Goal: Task Accomplishment & Management: Manage account settings

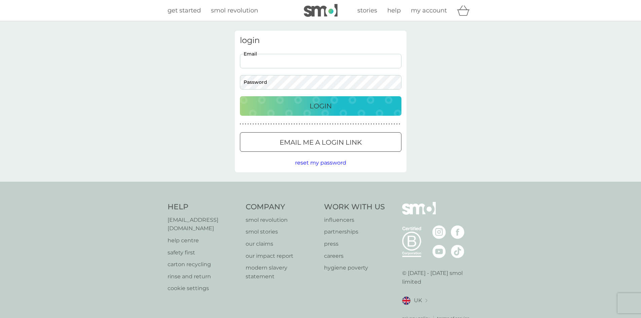
click at [281, 59] on input "Email" at bounding box center [321, 61] width 162 height 14
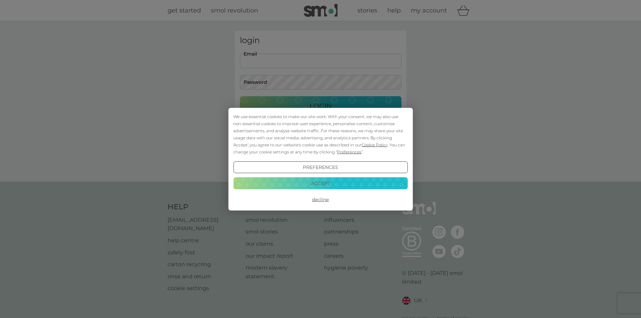
type input "[PERSON_NAME][EMAIL_ADDRESS][DOMAIN_NAME]"
click at [325, 202] on button "Decline" at bounding box center [320, 200] width 174 height 12
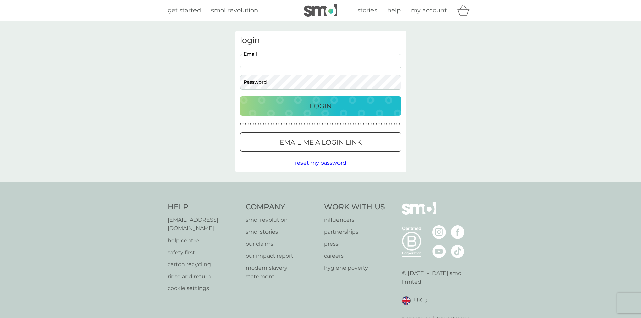
click at [259, 56] on input "Email" at bounding box center [321, 61] width 162 height 14
type input "[PERSON_NAME][EMAIL_ADDRESS][DOMAIN_NAME]"
click at [327, 111] on p "Login" at bounding box center [321, 106] width 22 height 11
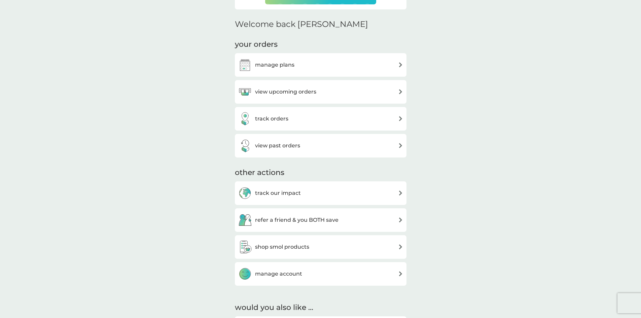
scroll to position [190, 0]
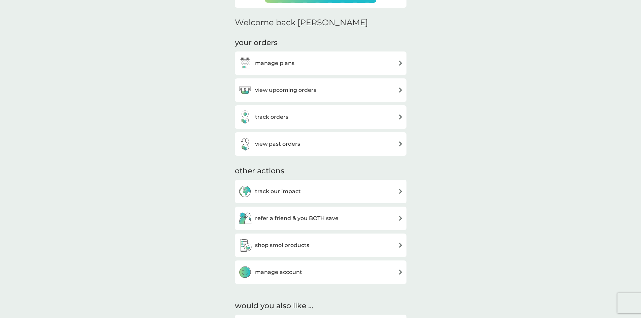
click at [304, 89] on h3 "view upcoming orders" at bounding box center [285, 90] width 61 height 9
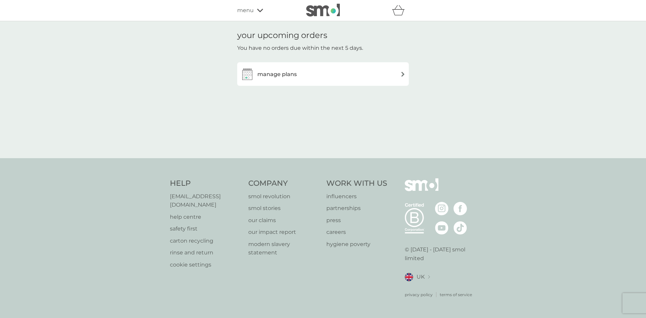
click at [403, 73] on img at bounding box center [402, 74] width 5 height 5
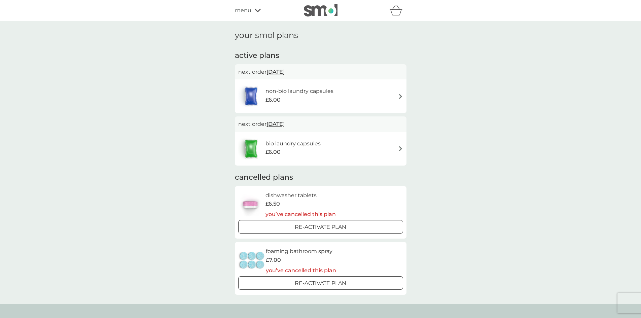
click at [324, 91] on h6 "non-bio laundry capsules" at bounding box center [300, 91] width 68 height 9
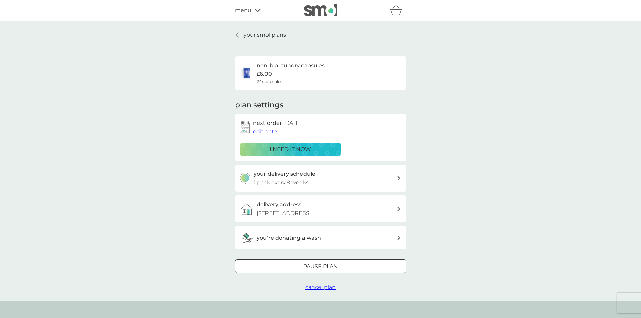
click at [314, 146] on div "i need it now" at bounding box center [290, 149] width 92 height 9
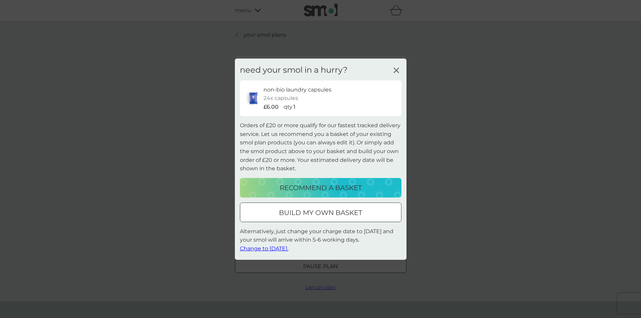
click at [395, 70] on line at bounding box center [396, 70] width 5 height 5
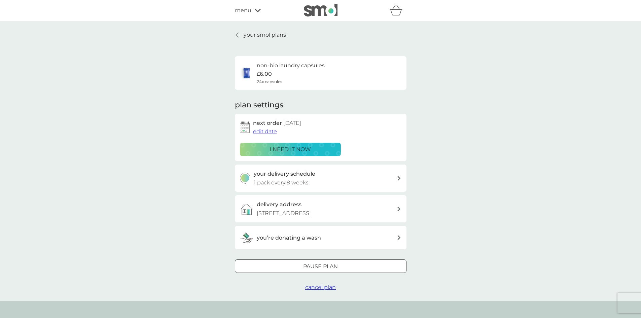
click at [299, 149] on p "i need it now" at bounding box center [290, 149] width 41 height 9
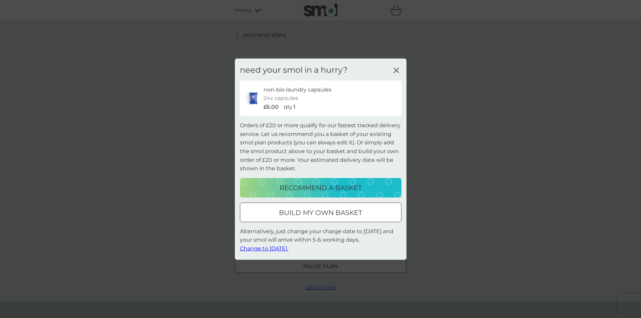
click at [264, 248] on span "Change to tomorrow." at bounding box center [264, 248] width 48 height 6
